Goal: Task Accomplishment & Management: Use online tool/utility

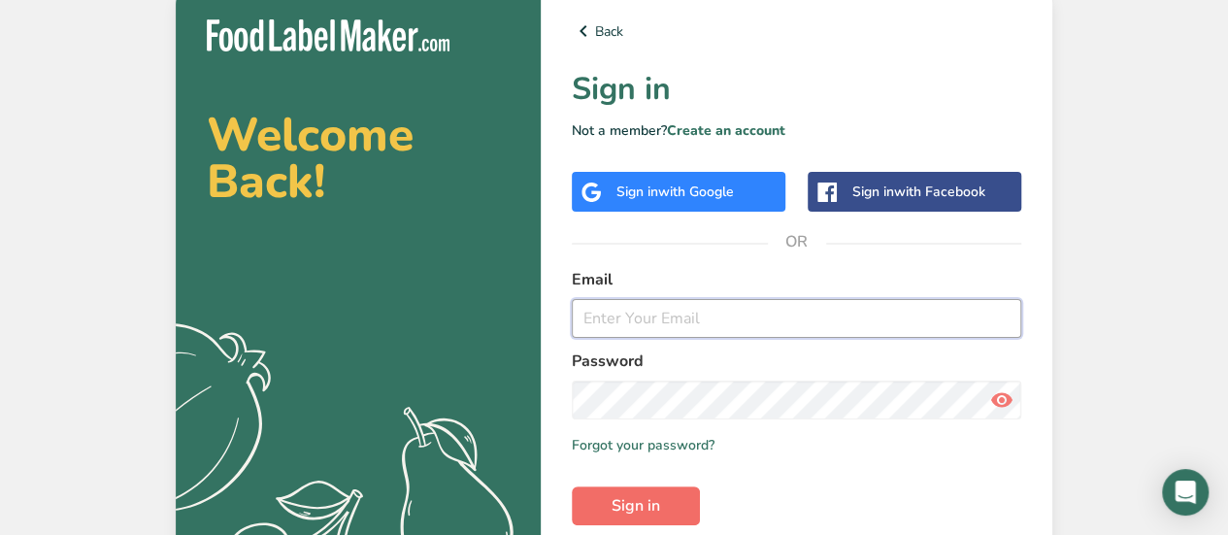
type input "[EMAIL_ADDRESS][DOMAIN_NAME]"
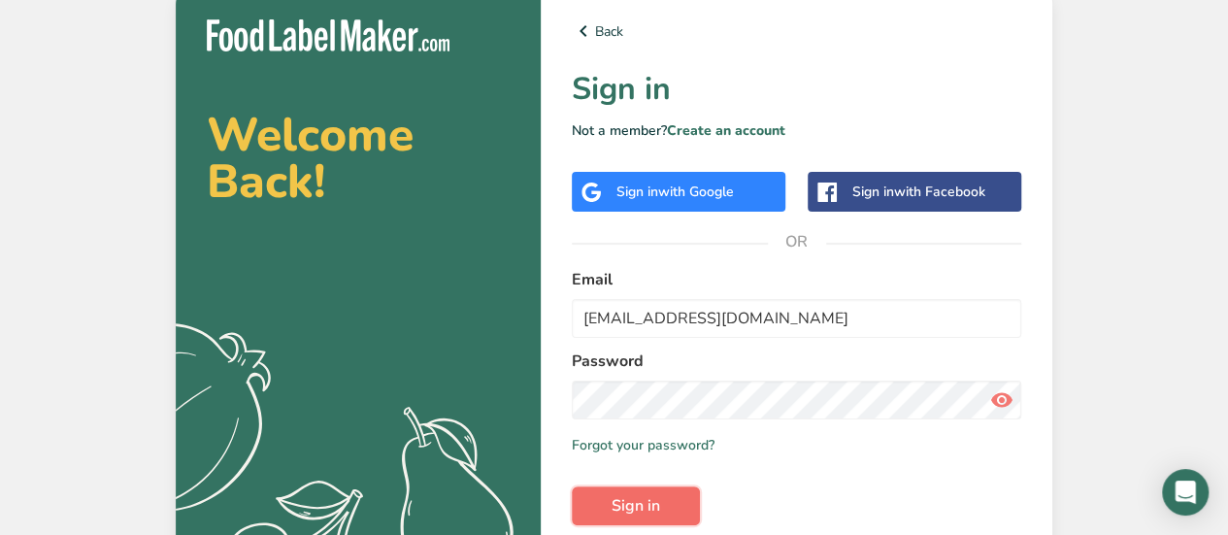
click at [622, 505] on span "Sign in" at bounding box center [636, 505] width 49 height 23
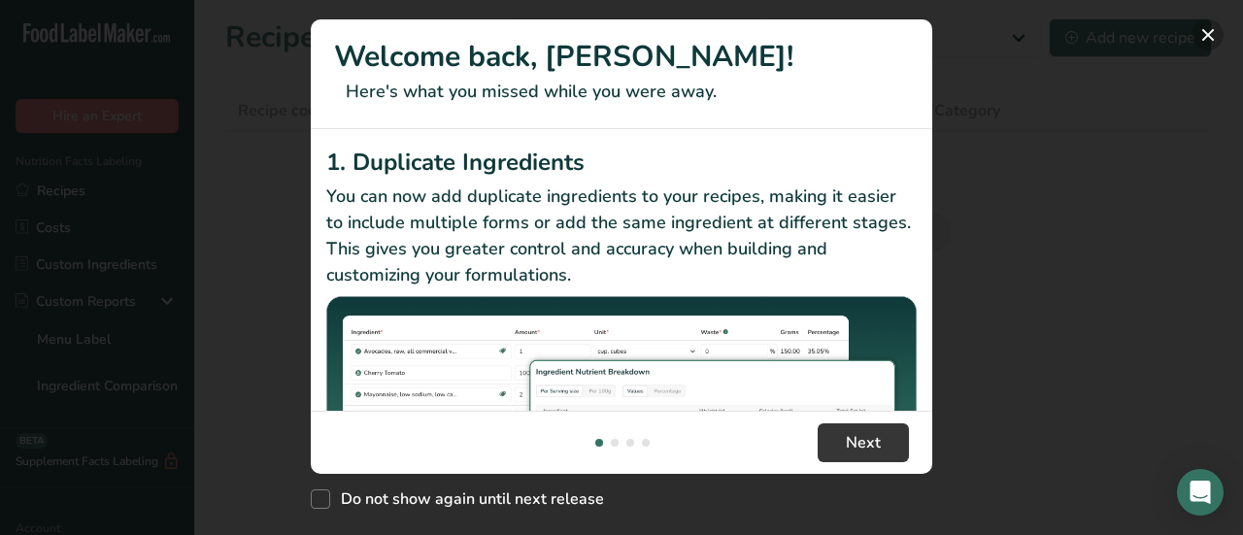
click at [1210, 37] on button "New Features" at bounding box center [1207, 34] width 31 height 31
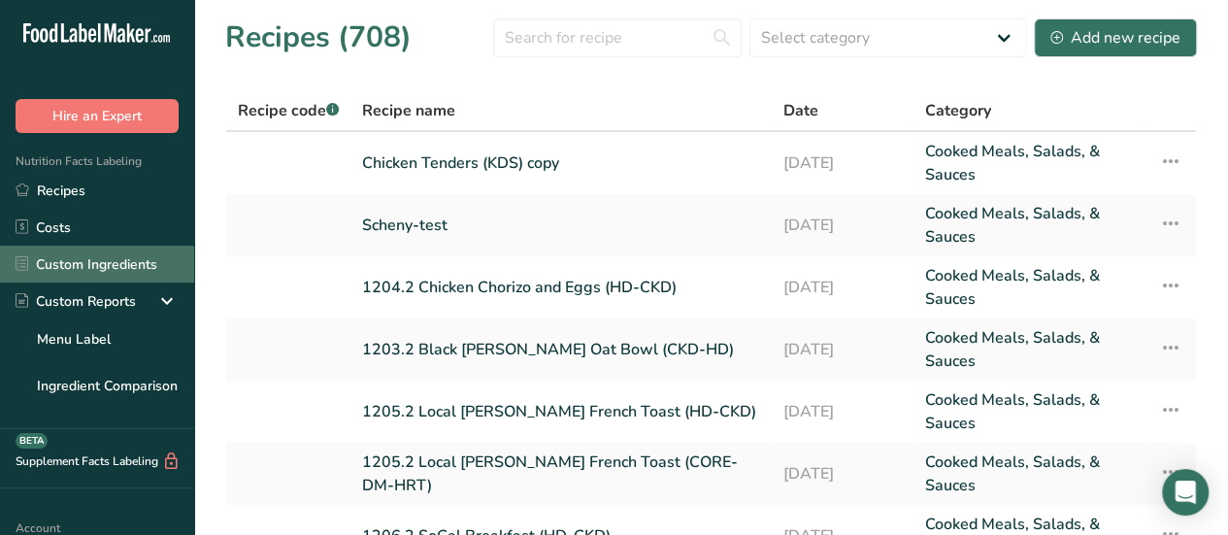
click at [111, 267] on link "Custom Ingredients" at bounding box center [97, 264] width 194 height 37
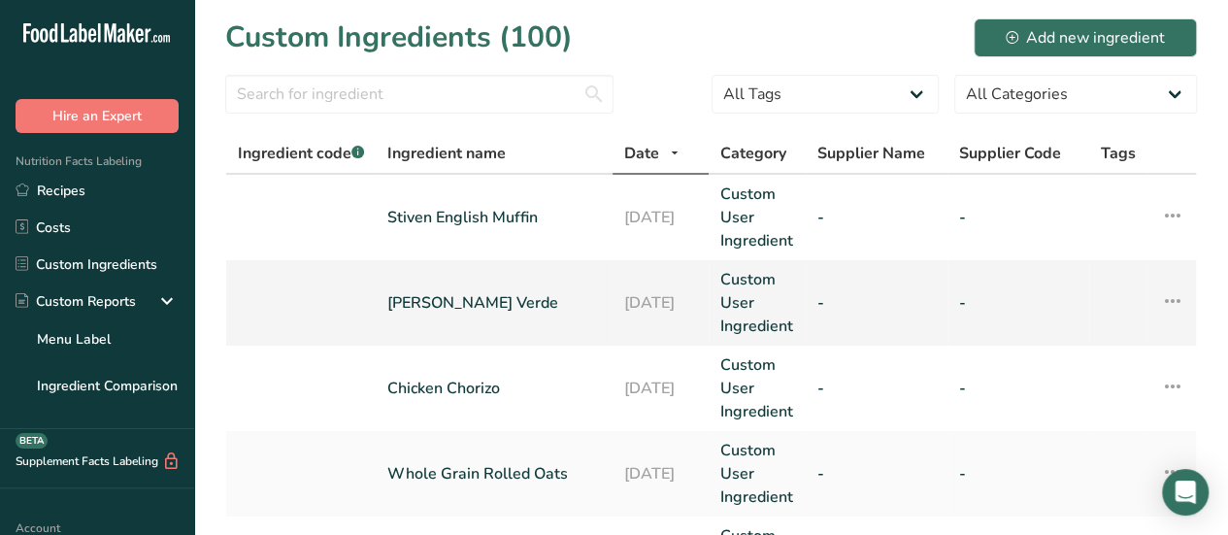
click at [436, 304] on link "[PERSON_NAME] Verde" at bounding box center [494, 302] width 214 height 23
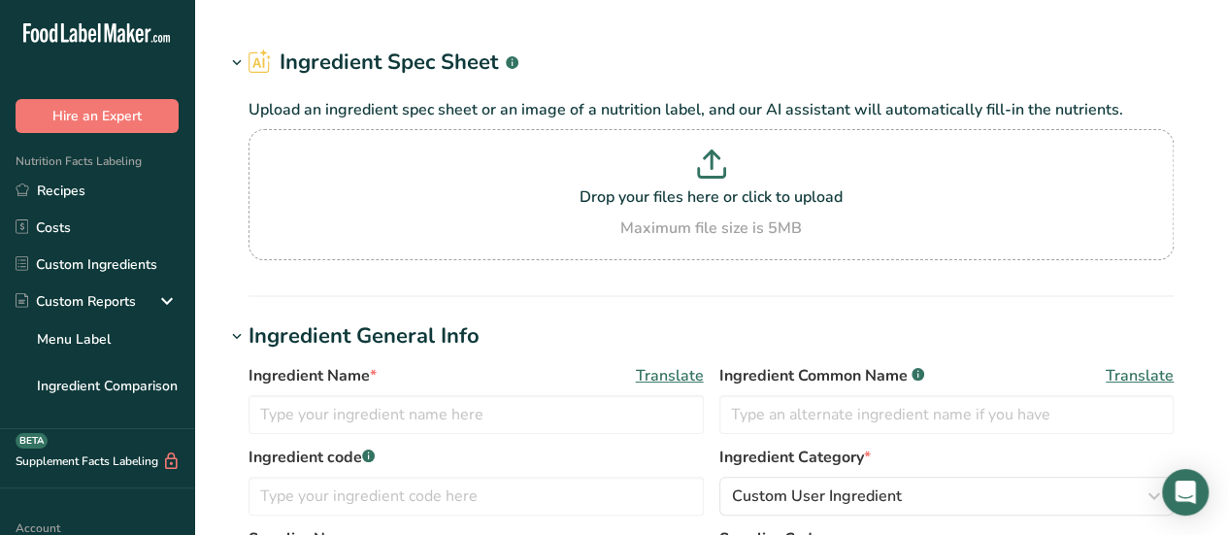
type input "[PERSON_NAME] Verde"
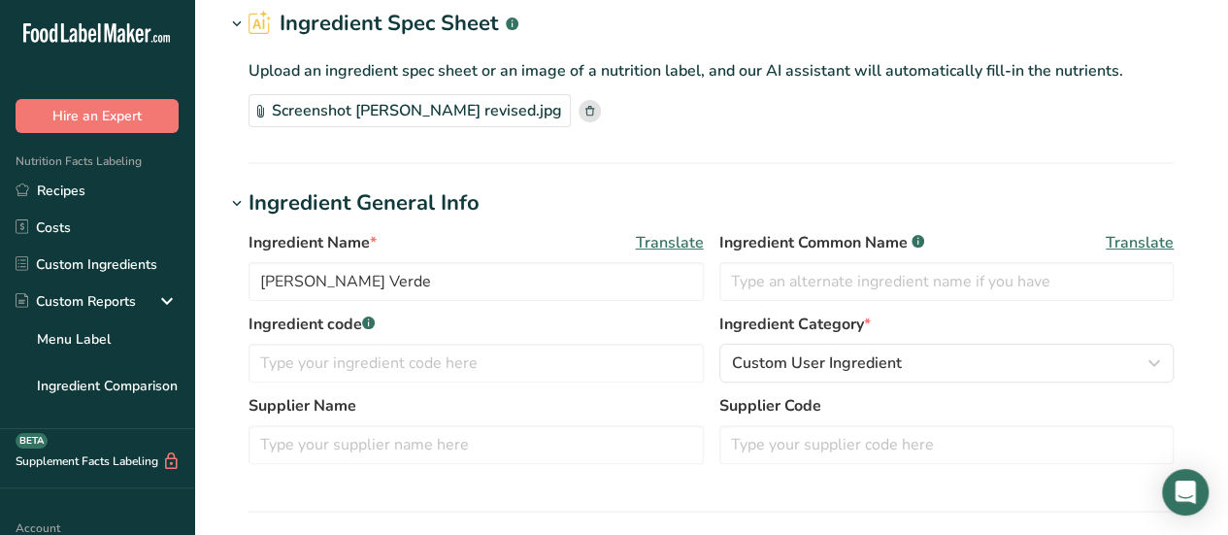
scroll to position [82, 0]
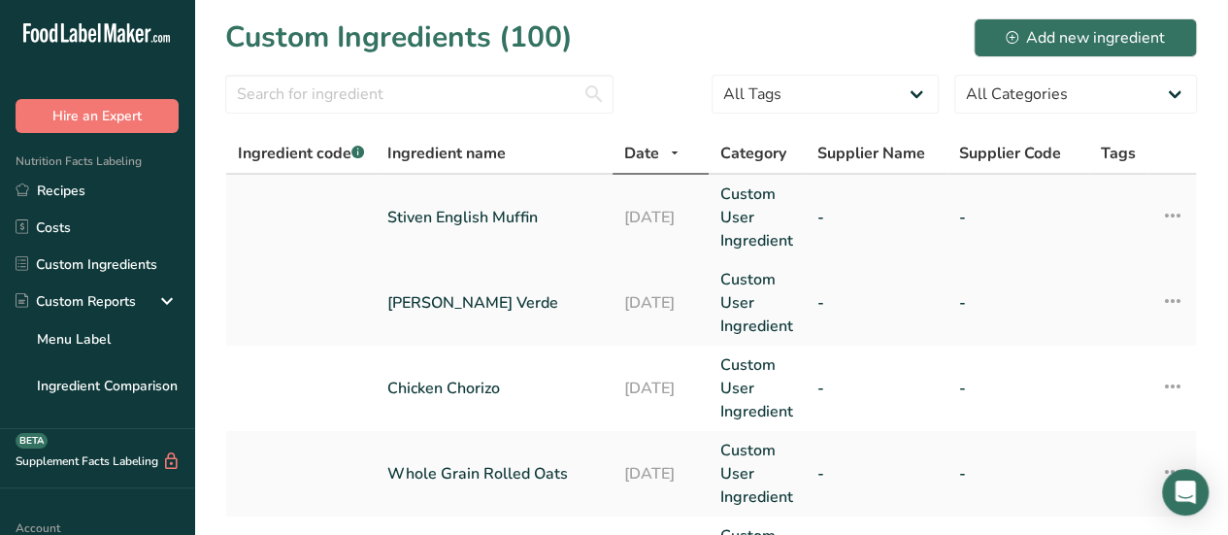
click at [425, 224] on link "Stiven English Muffin" at bounding box center [494, 217] width 214 height 23
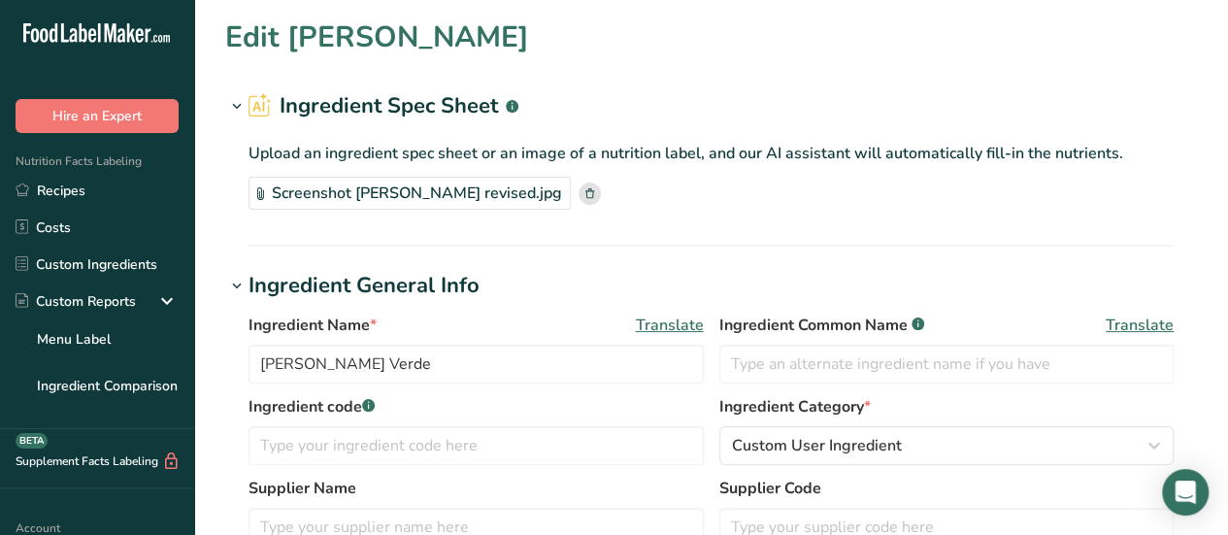
type input "Stiven English Muffin"
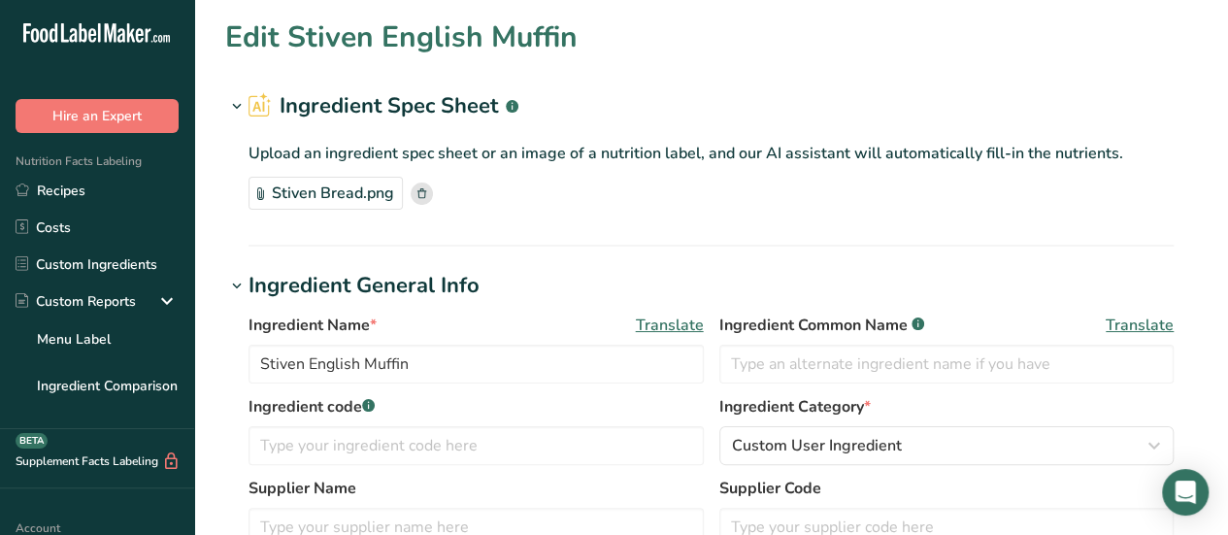
click at [330, 197] on div "Stiven Bread.png" at bounding box center [326, 193] width 154 height 33
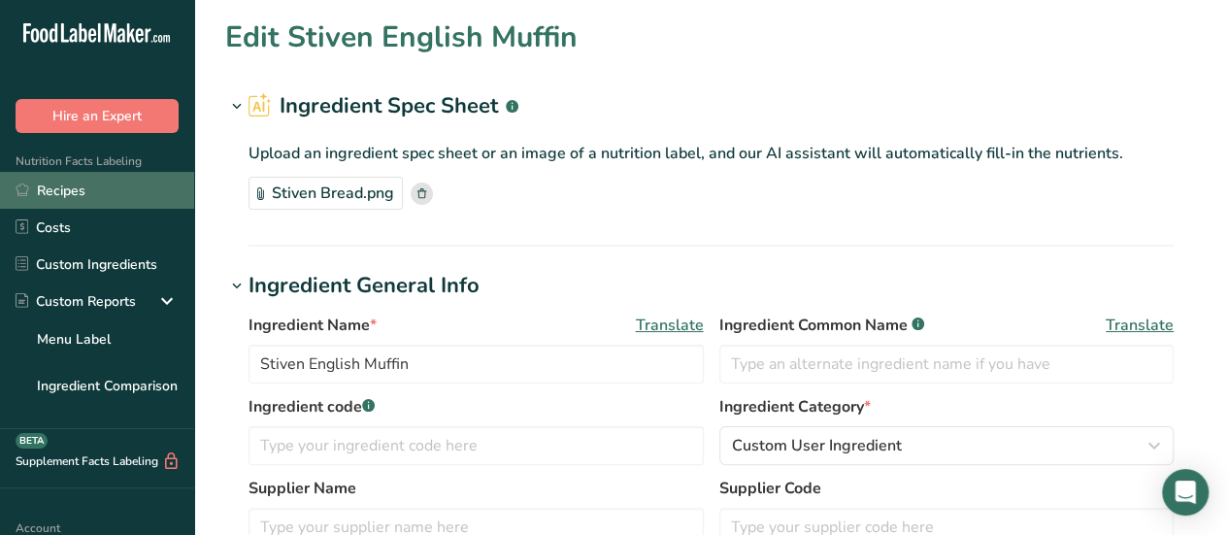
click at [63, 193] on link "Recipes" at bounding box center [97, 190] width 194 height 37
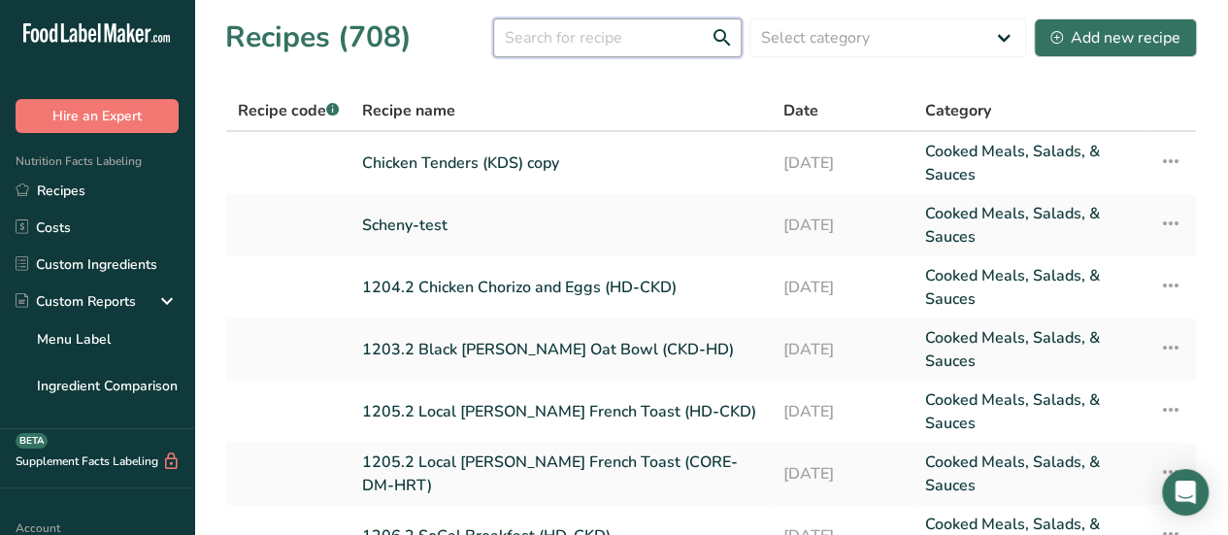
click at [526, 34] on input "text" at bounding box center [617, 37] width 249 height 39
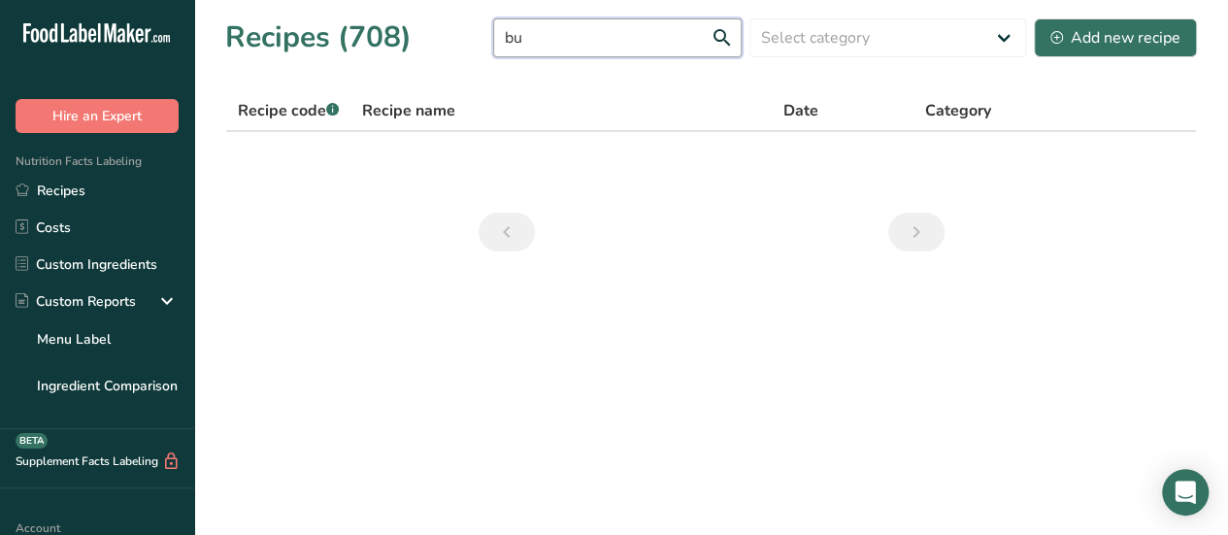
type input "b"
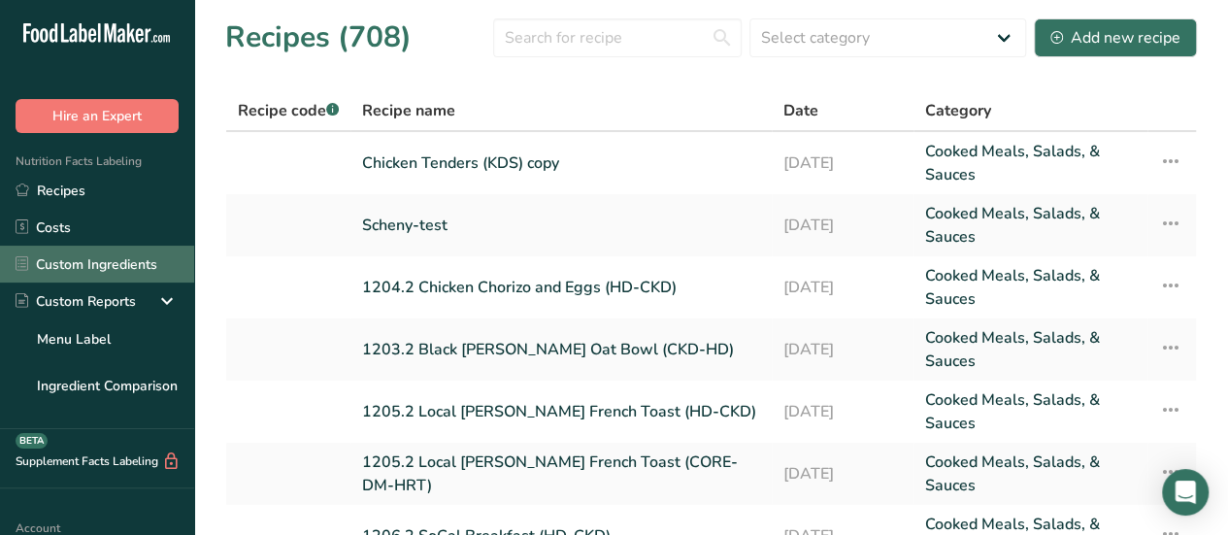
click at [105, 269] on link "Custom Ingredients" at bounding box center [97, 264] width 194 height 37
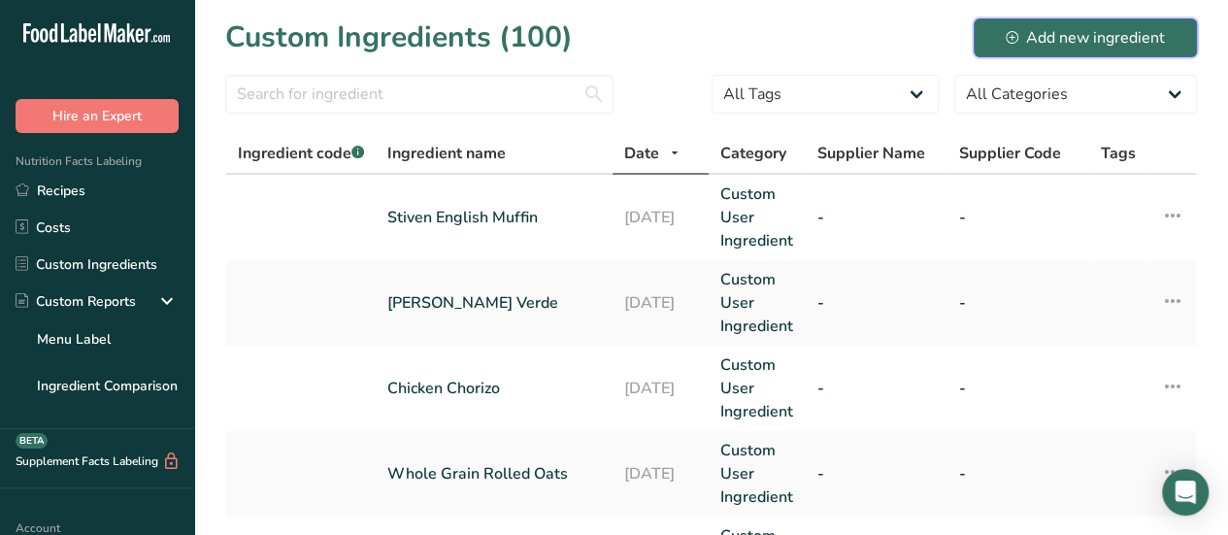
click at [1064, 42] on div "Add new ingredient" at bounding box center [1085, 37] width 159 height 23
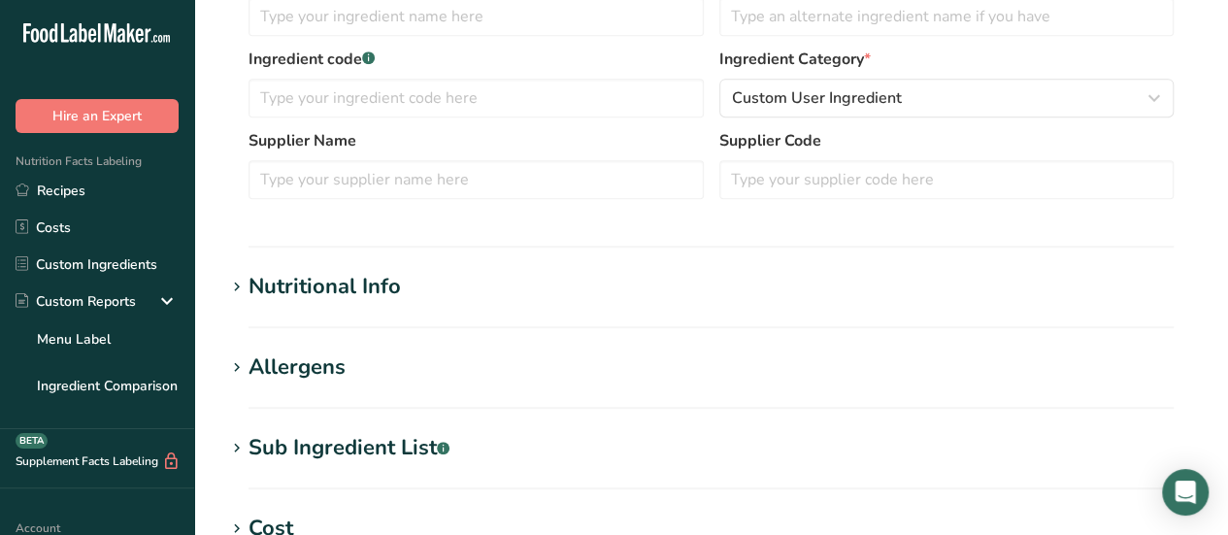
scroll to position [448, 0]
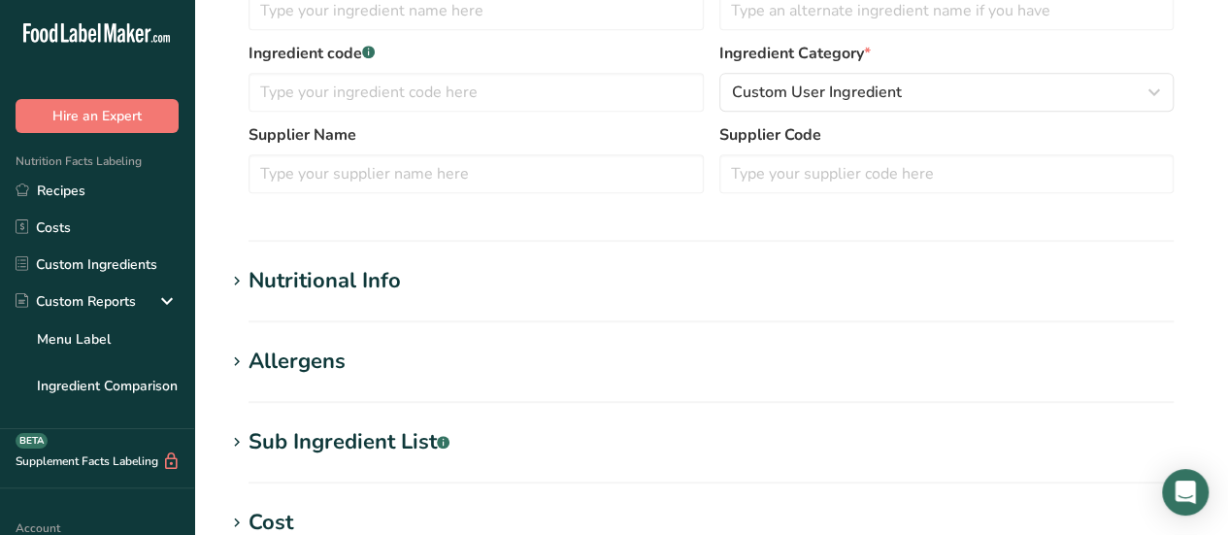
click at [345, 284] on div "Nutritional Info" at bounding box center [325, 281] width 152 height 32
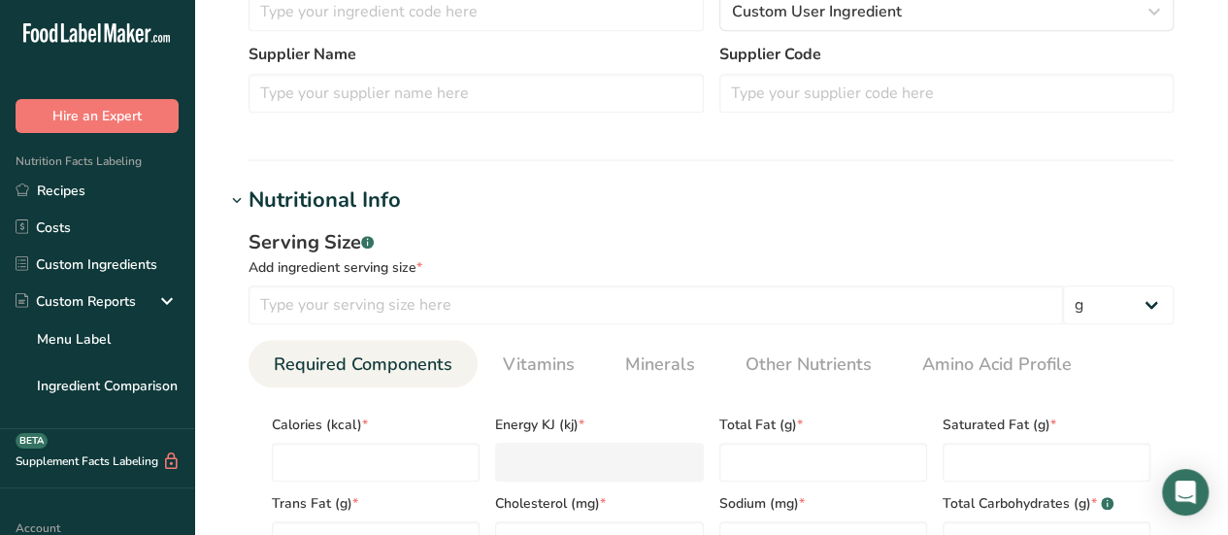
scroll to position [0, 0]
